Goal: Task Accomplishment & Management: Use online tool/utility

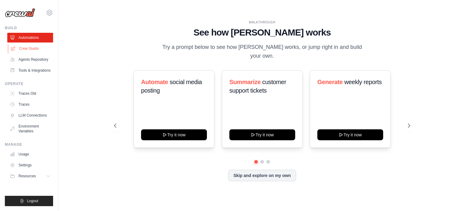
click at [27, 48] on link "Crew Studio" at bounding box center [31, 49] width 46 height 10
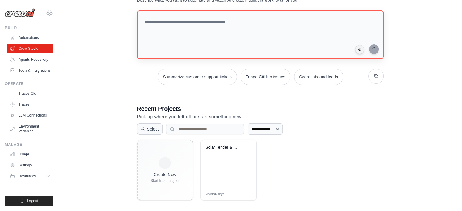
scroll to position [32, 0]
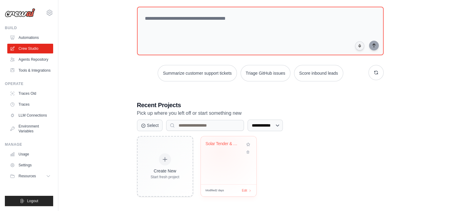
click at [220, 151] on div "Solar Tender & Bid Opportunity Scan..." at bounding box center [229, 148] width 46 height 14
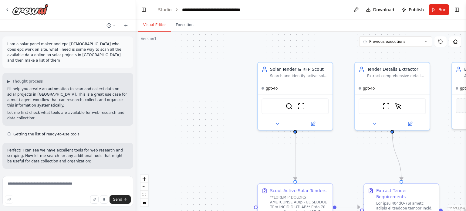
scroll to position [4531, 0]
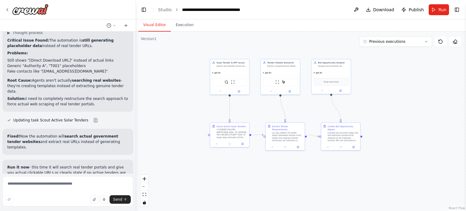
drag, startPoint x: 341, startPoint y: 151, endPoint x: 255, endPoint y: 108, distance: 96.5
click at [255, 108] on div ".deletable-edge-delete-btn { width: 20px; height: 20px; border: 0px solid #ffff…" at bounding box center [301, 121] width 330 height 179
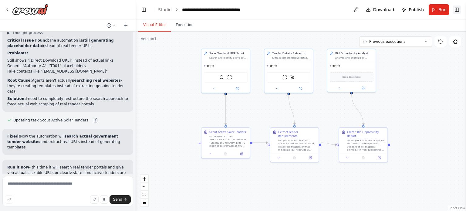
click at [457, 8] on button "Toggle Right Sidebar" at bounding box center [457, 9] width 8 height 8
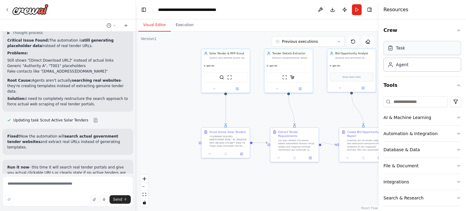
click at [418, 53] on div "Task" at bounding box center [423, 48] width 78 height 14
click at [401, 66] on div "Agent" at bounding box center [402, 64] width 12 height 6
click at [457, 83] on icon "button" at bounding box center [459, 85] width 5 height 5
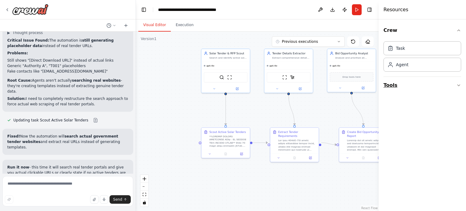
click at [455, 83] on button "Tools" at bounding box center [423, 85] width 78 height 17
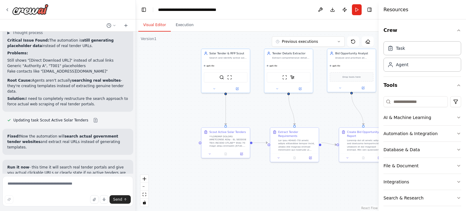
click at [457, 116] on div "Crew Task Agent Tools AI & Machine Learning Automation & Integration Database &…" at bounding box center [422, 115] width 87 height 192
click at [457, 117] on icon "button" at bounding box center [459, 117] width 5 height 5
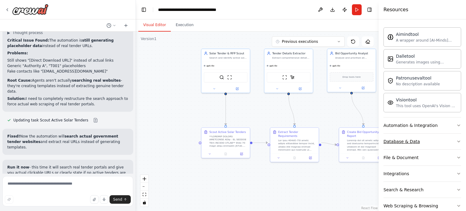
scroll to position [96, 0]
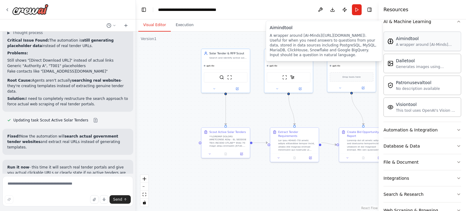
click at [408, 42] on div "A wrapper around [AI-Minds]([URL][DOMAIN_NAME]). Useful for when you need answe…" at bounding box center [426, 44] width 61 height 5
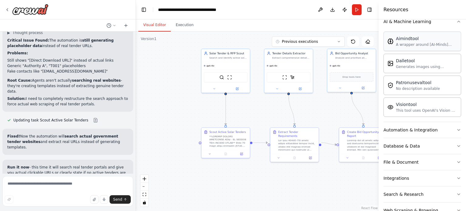
click at [408, 42] on div "A wrapper around [AI-Minds]([URL][DOMAIN_NAME]). Useful for when you need answe…" at bounding box center [426, 44] width 61 height 5
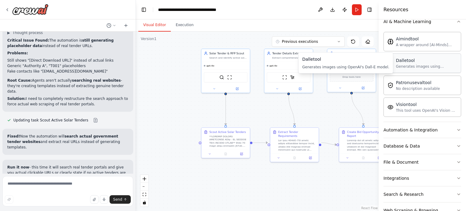
click at [415, 63] on div "Dalletool" at bounding box center [426, 60] width 61 height 6
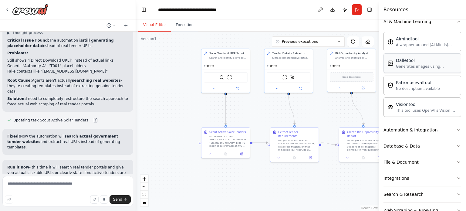
click at [415, 63] on div "Dalletool" at bounding box center [426, 60] width 61 height 6
click at [370, 9] on button "Toggle Right Sidebar" at bounding box center [369, 9] width 8 height 8
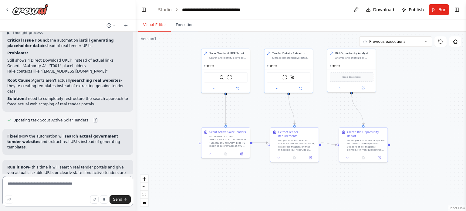
click at [54, 185] on textarea at bounding box center [67, 191] width 131 height 30
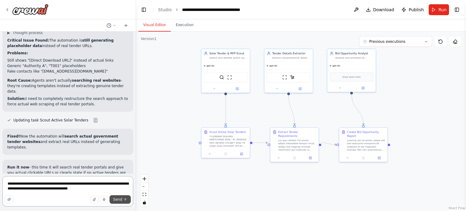
type textarea "**********"
click at [115, 198] on span "Send" at bounding box center [117, 199] width 9 height 5
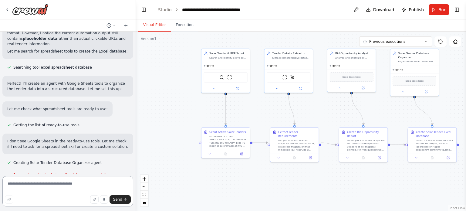
scroll to position [4964, 0]
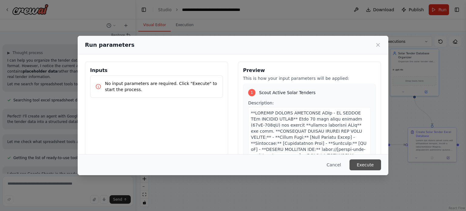
click at [376, 165] on button "Execute" at bounding box center [366, 164] width 32 height 11
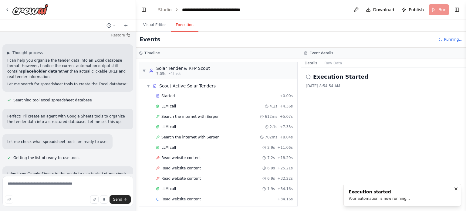
scroll to position [0, 0]
click at [180, 158] on span "Read website content" at bounding box center [180, 157] width 39 height 5
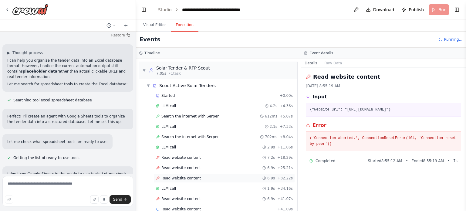
click at [184, 177] on span "Read website content" at bounding box center [180, 178] width 39 height 5
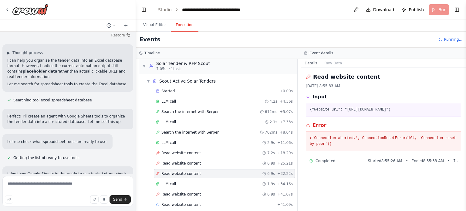
scroll to position [11, 0]
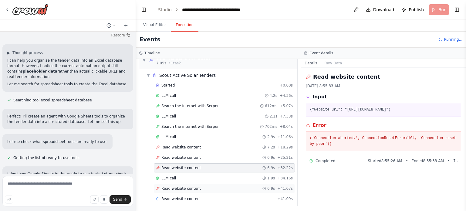
click at [180, 187] on span "Read website content" at bounding box center [180, 188] width 39 height 5
click at [179, 194] on div "Read website content + 41.09s" at bounding box center [224, 198] width 141 height 9
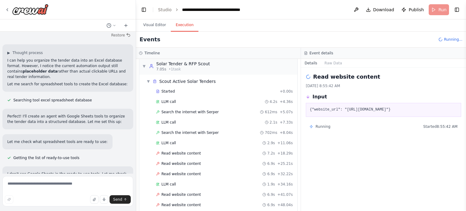
scroll to position [0, 0]
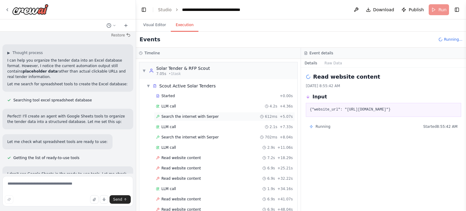
click at [172, 116] on span "Search the internet with Serper" at bounding box center [189, 116] width 57 height 5
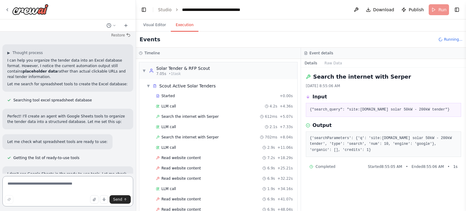
click at [63, 183] on textarea at bounding box center [67, 191] width 131 height 30
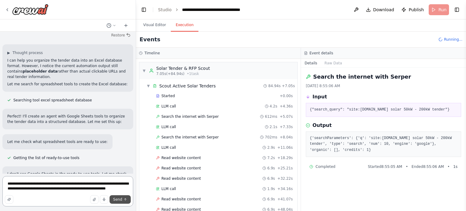
type textarea "**********"
click at [123, 203] on button "Send" at bounding box center [120, 199] width 21 height 8
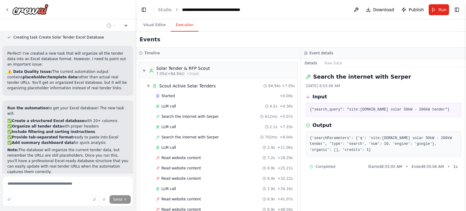
scroll to position [5146, 0]
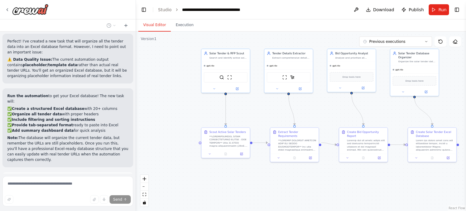
click at [155, 24] on button "Visual Editor" at bounding box center [154, 25] width 32 height 13
click at [310, 155] on button at bounding box center [311, 157] width 14 height 5
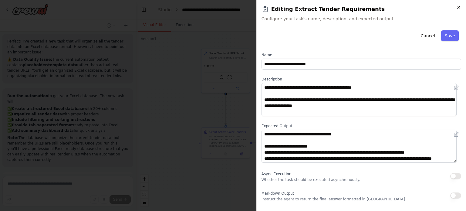
click at [458, 6] on icon "button" at bounding box center [459, 7] width 5 height 5
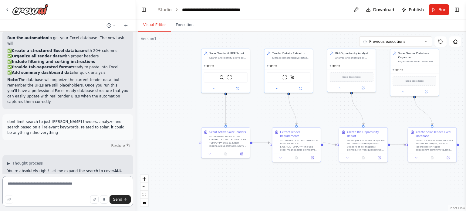
scroll to position [5306, 0]
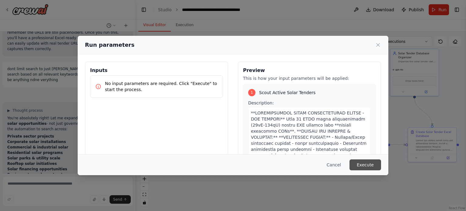
click at [364, 162] on button "Execute" at bounding box center [366, 164] width 32 height 11
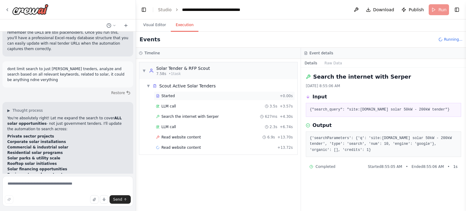
click at [163, 97] on span "Started" at bounding box center [167, 95] width 13 height 5
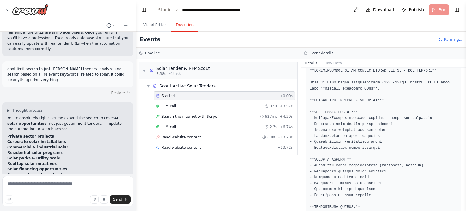
scroll to position [44, 0]
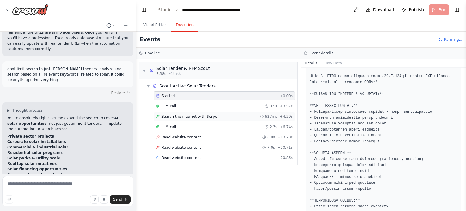
click at [174, 117] on span "Search the internet with Serper" at bounding box center [189, 116] width 57 height 5
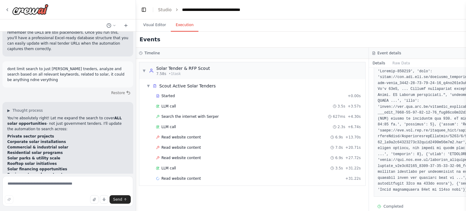
scroll to position [226, 0]
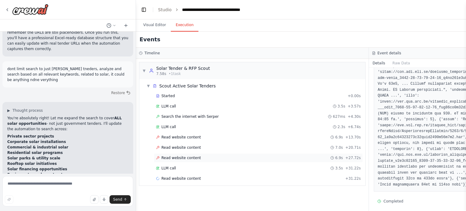
click at [165, 153] on div "Read website content 6.9s + 27.72s" at bounding box center [258, 157] width 209 height 9
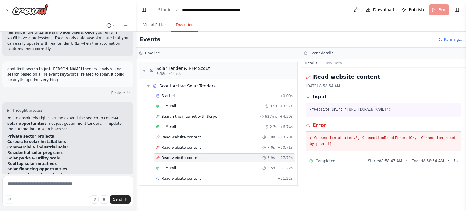
scroll to position [0, 0]
click at [173, 148] on span "Read website content" at bounding box center [180, 147] width 39 height 5
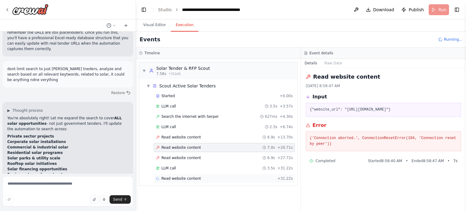
click at [176, 176] on span "Read website content" at bounding box center [180, 178] width 39 height 5
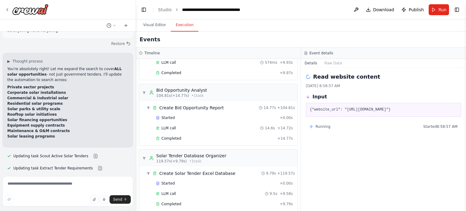
scroll to position [318, 0]
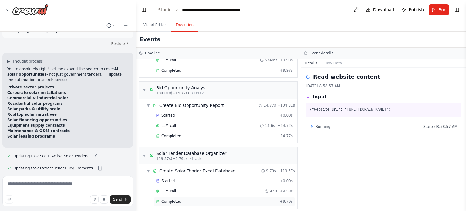
click at [168, 199] on span "Completed" at bounding box center [171, 201] width 20 height 5
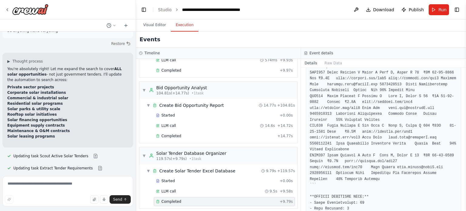
scroll to position [495, 0]
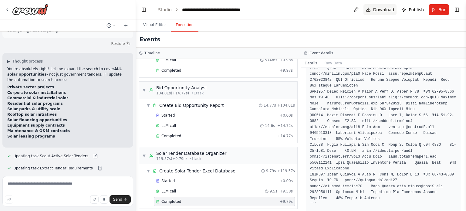
click at [379, 8] on span "Download" at bounding box center [383, 10] width 21 height 6
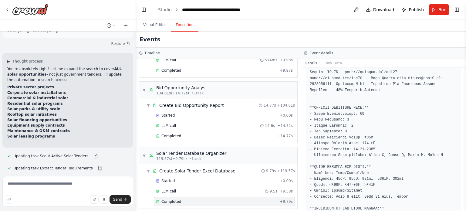
scroll to position [640, 0]
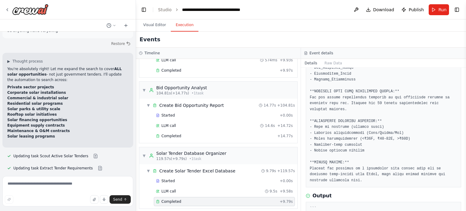
click at [361, 124] on pre at bounding box center [384, 53] width 148 height 260
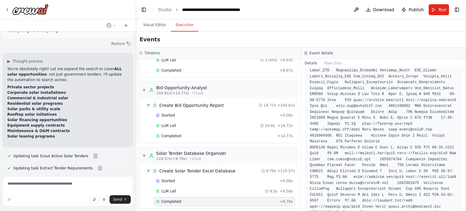
scroll to position [334, 0]
click at [328, 62] on button "Raw Data" at bounding box center [333, 63] width 25 height 8
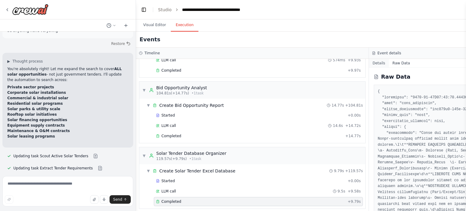
click at [378, 65] on button "Details" at bounding box center [379, 63] width 20 height 8
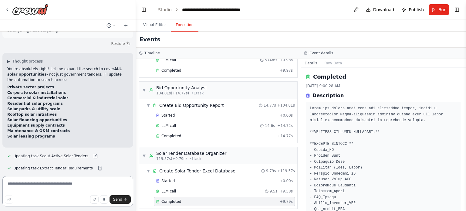
click at [50, 188] on textarea at bounding box center [67, 191] width 131 height 30
type textarea "**********"
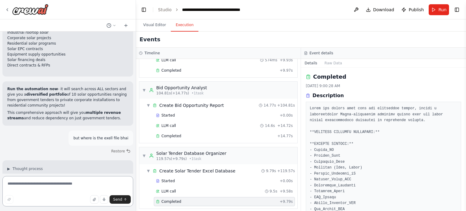
scroll to position [5556, 0]
